Goal: Task Accomplishment & Management: Use online tool/utility

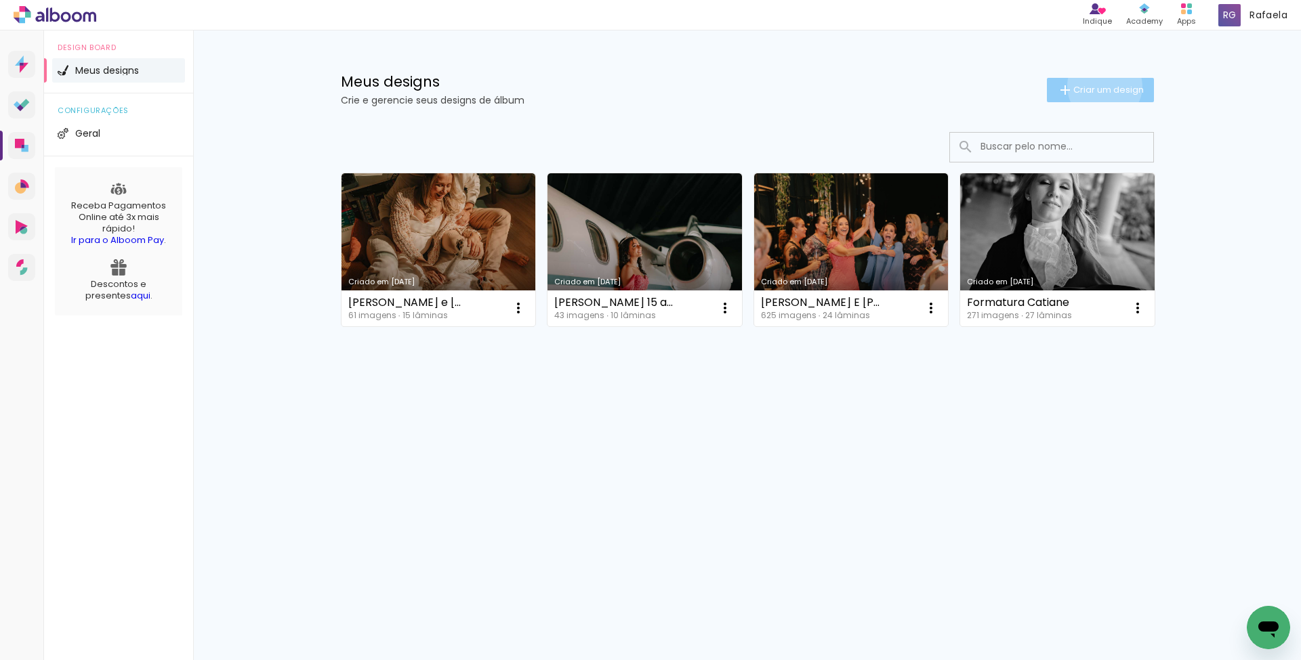
click at [1101, 86] on span "Criar um design" at bounding box center [1108, 89] width 70 height 9
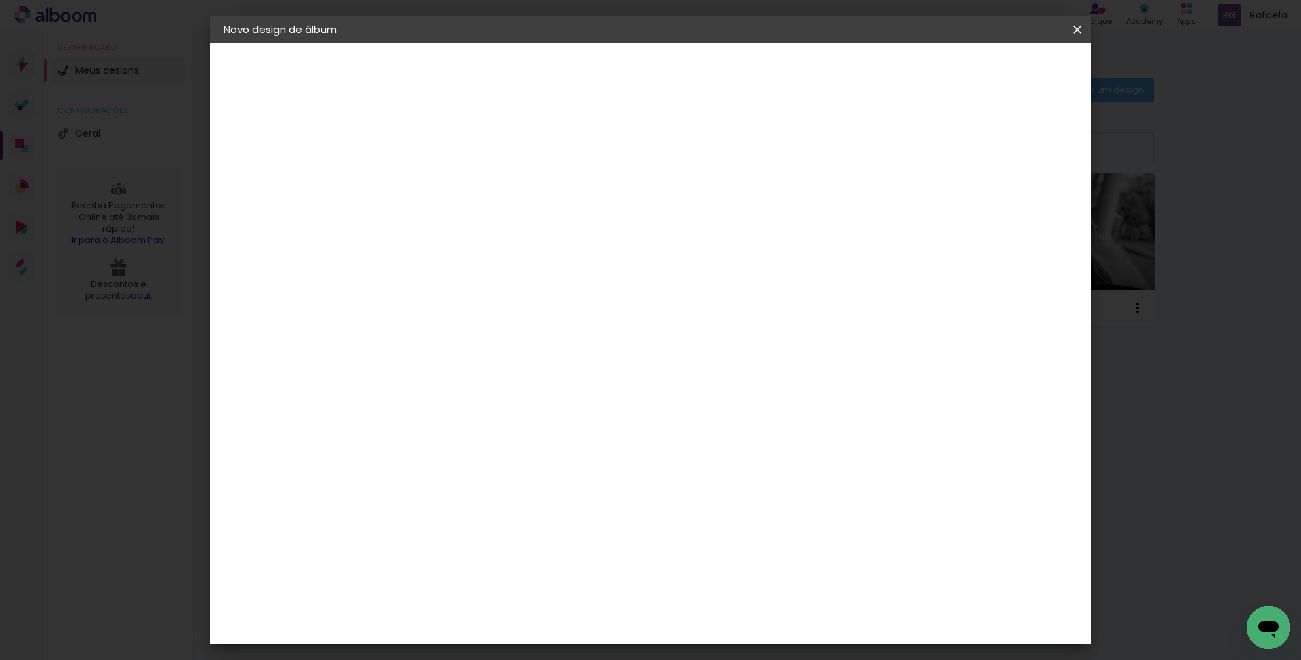
click at [445, 184] on input at bounding box center [445, 181] width 0 height 21
type input "Batizado Giorgia"
type paper-input "Batizado Giorgia"
click at [0, 0] on slot "Avançar" at bounding box center [0, 0] width 0 height 0
click at [482, 215] on input "[GEOGRAPHIC_DATA]" at bounding box center [474, 216] width 126 height 17
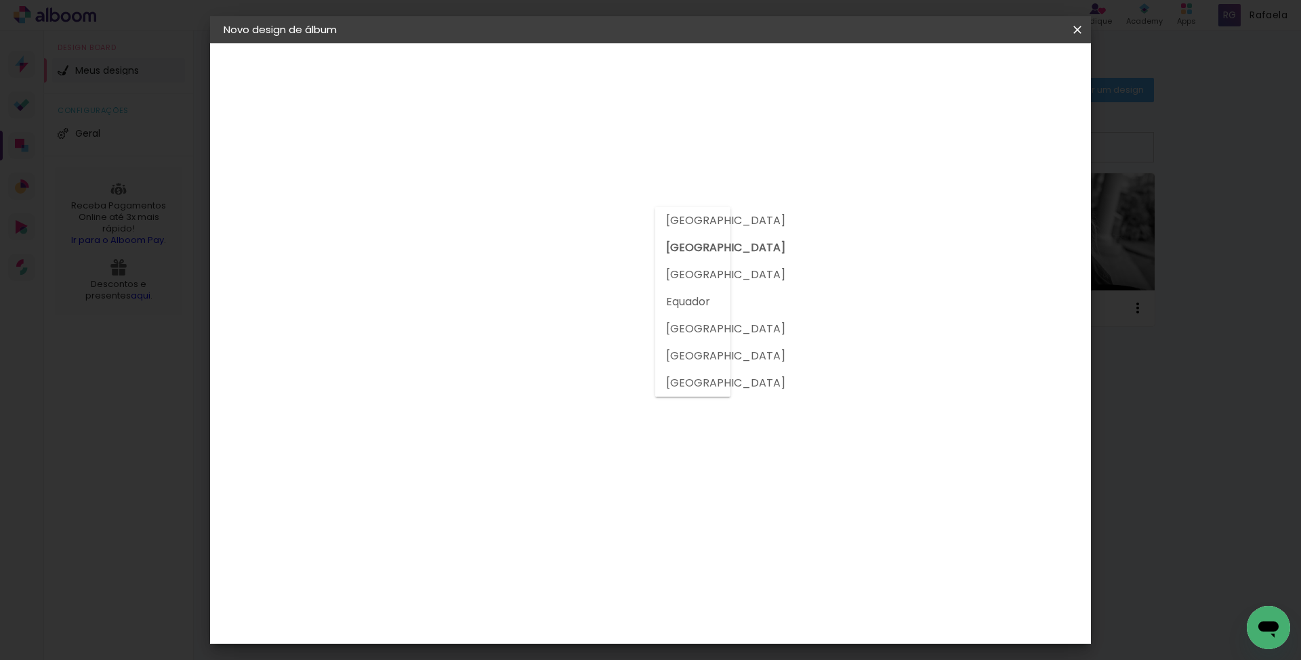
click at [478, 253] on input at bounding box center [479, 257] width 137 height 17
click at [488, 263] on input at bounding box center [479, 257] width 137 height 17
type input "sys"
type paper-input "sys"
click at [512, 320] on paper-item "System ProLab" at bounding box center [465, 308] width 119 height 35
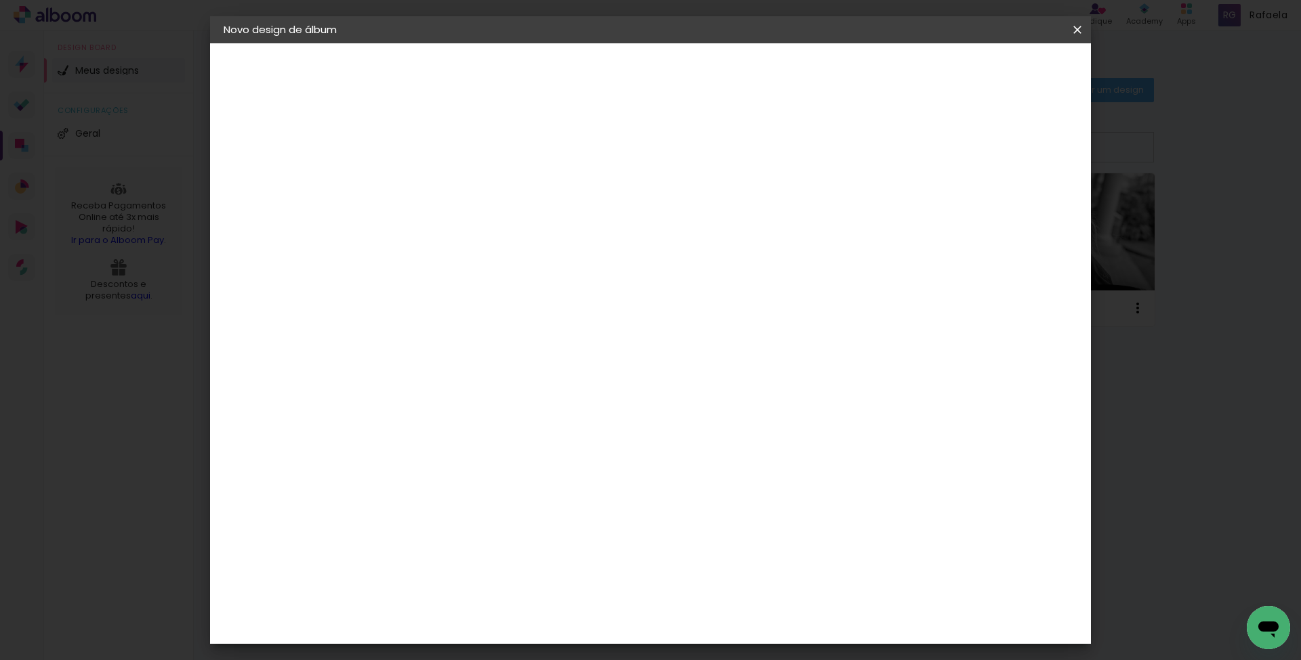
click at [662, 80] on paper-button "Avançar" at bounding box center [629, 71] width 66 height 23
click at [498, 227] on input "text" at bounding box center [471, 236] width 53 height 21
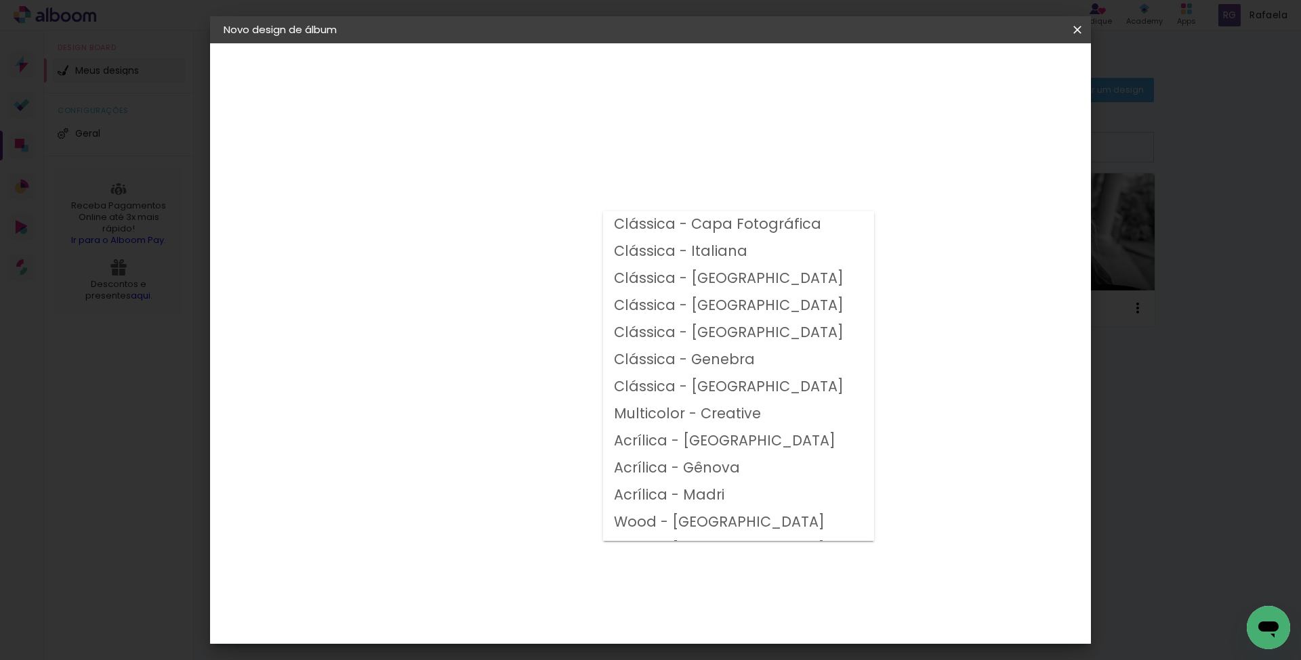
click at [0, 0] on slot "Clássica - [GEOGRAPHIC_DATA]" at bounding box center [0, 0] width 0 height 0
type input "Clássica - [GEOGRAPHIC_DATA]"
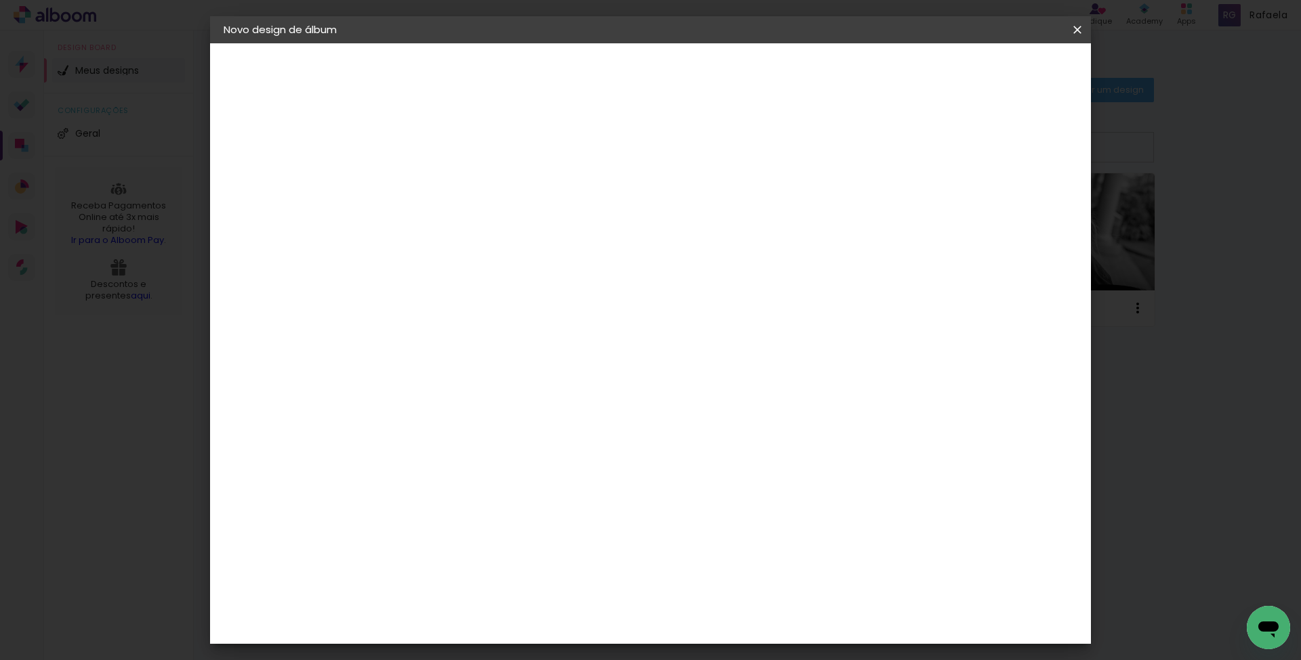
scroll to position [270, 0]
click at [536, 545] on span "20 × 20" at bounding box center [504, 563] width 63 height 36
click at [0, 0] on slot "Avançar" at bounding box center [0, 0] width 0 height 0
click at [926, 144] on div at bounding box center [920, 146] width 12 height 12
type paper-checkbox "on"
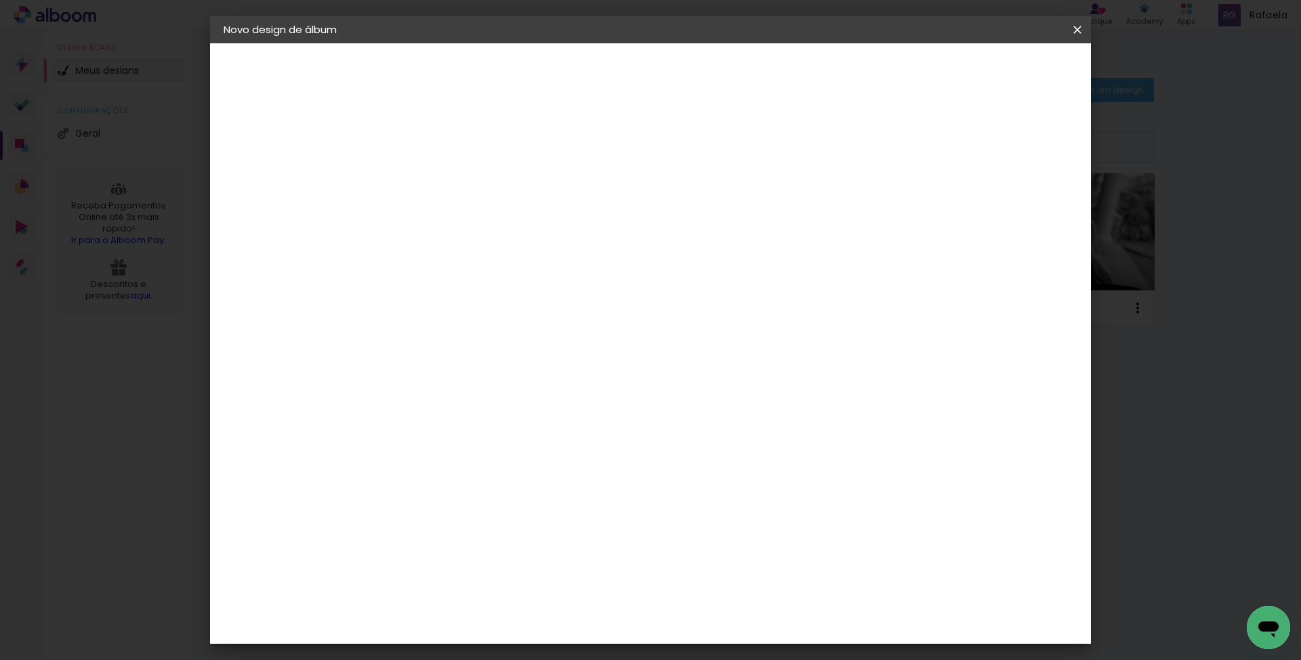
click at [1003, 69] on span "Iniciar design" at bounding box center [972, 71] width 62 height 9
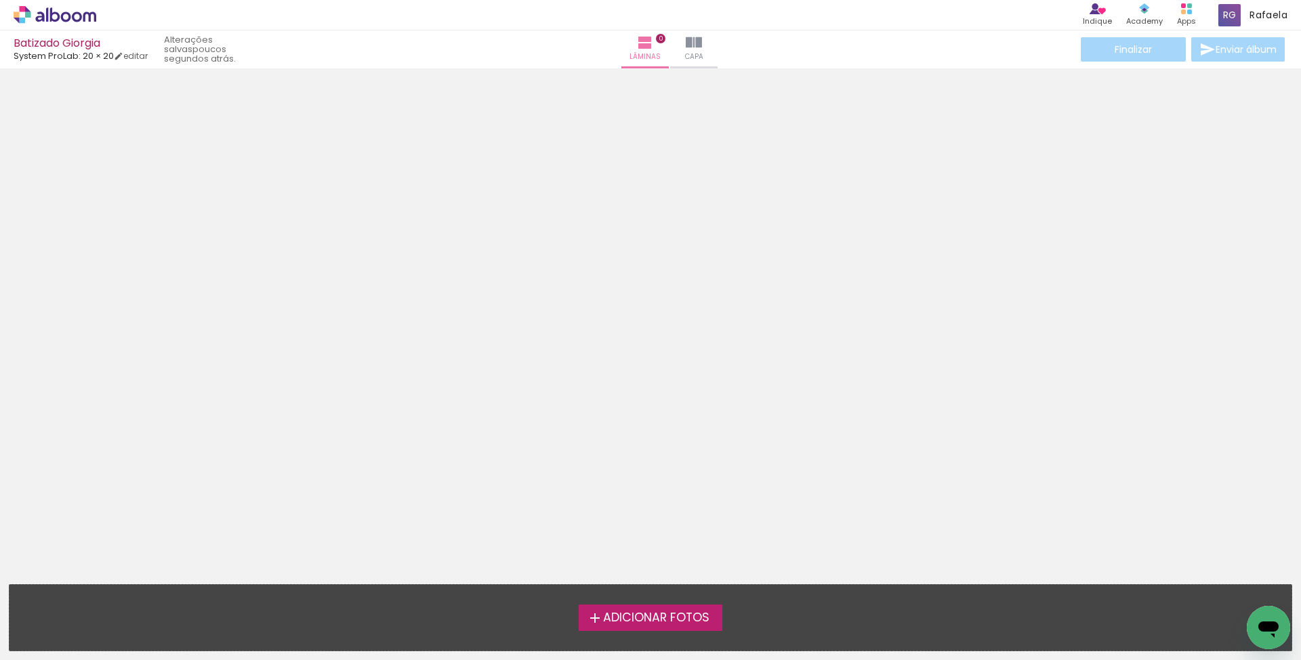
click at [683, 614] on span "Adicionar Fotos" at bounding box center [656, 618] width 106 height 12
click at [0, 0] on input "file" at bounding box center [0, 0] width 0 height 0
click at [684, 622] on span "Adicionar Fotos" at bounding box center [656, 618] width 106 height 12
click at [0, 0] on input "file" at bounding box center [0, 0] width 0 height 0
